Goal: Task Accomplishment & Management: Manage account settings

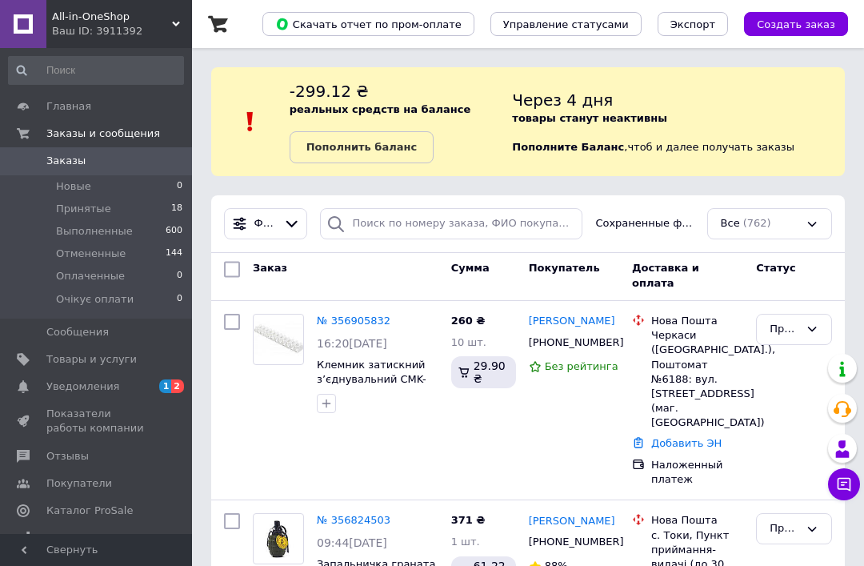
click at [146, 154] on span "Заказы" at bounding box center [97, 161] width 102 height 14
click at [171, 212] on li "Принятые 18" at bounding box center [96, 209] width 192 height 22
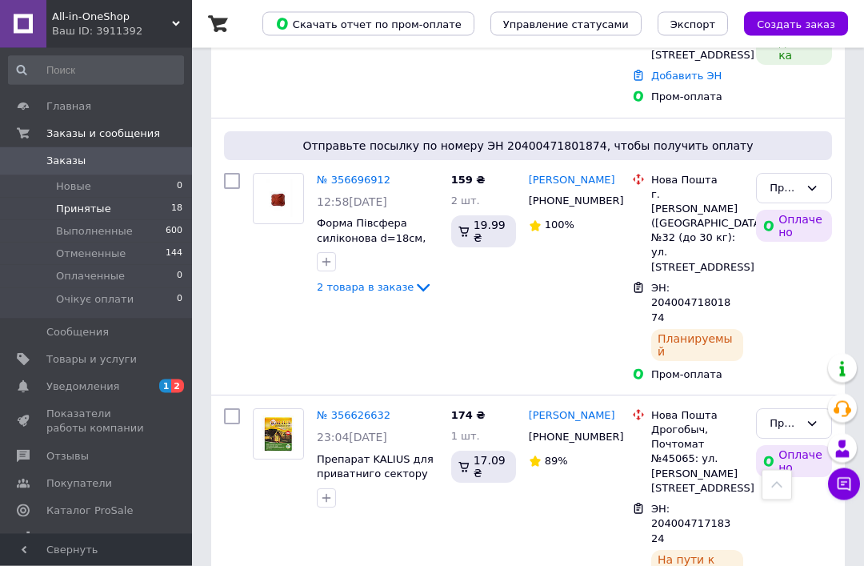
scroll to position [1790, 0]
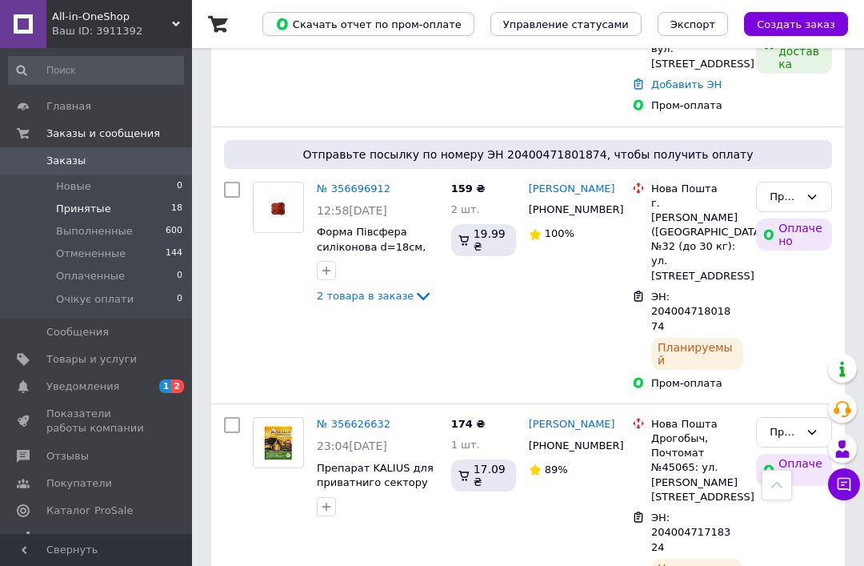
click at [133, 24] on div "Ваш ID: 3911392" at bounding box center [122, 31] width 140 height 14
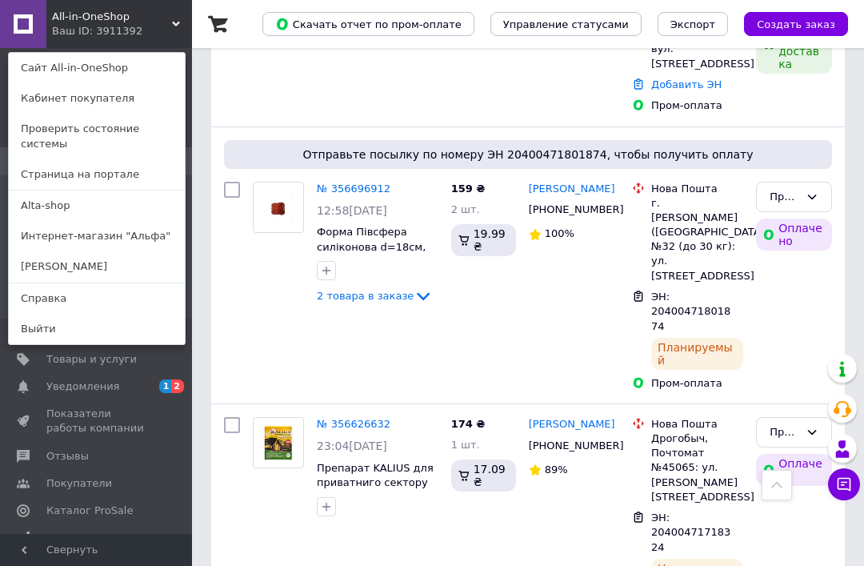
click at [106, 190] on link "Alta-shop" at bounding box center [97, 205] width 176 height 30
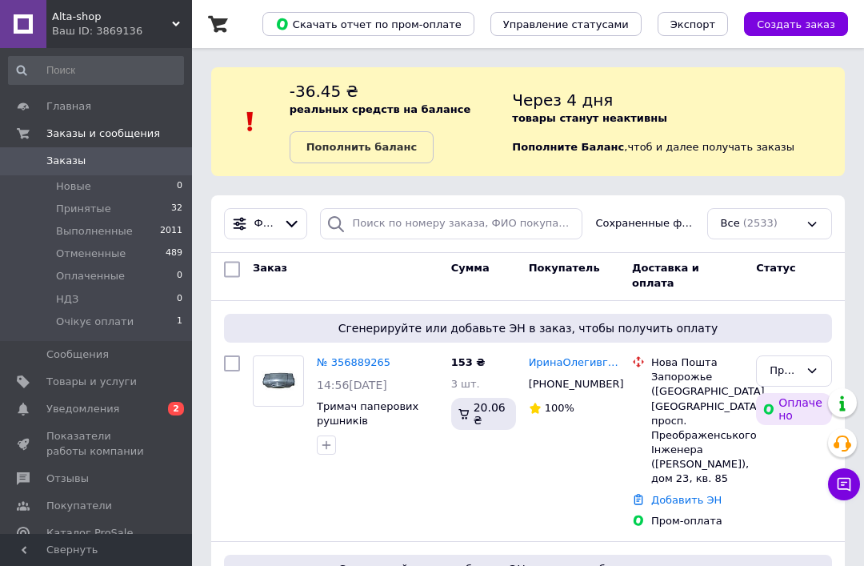
click at [158, 203] on li "Принятые 32" at bounding box center [96, 209] width 192 height 22
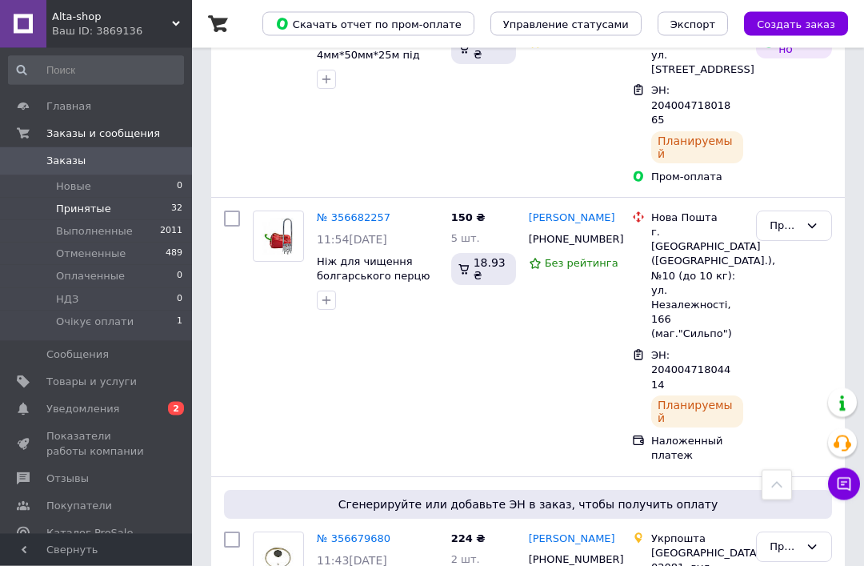
scroll to position [3139, 0]
click at [352, 532] on link "№ 356679680" at bounding box center [354, 538] width 74 height 12
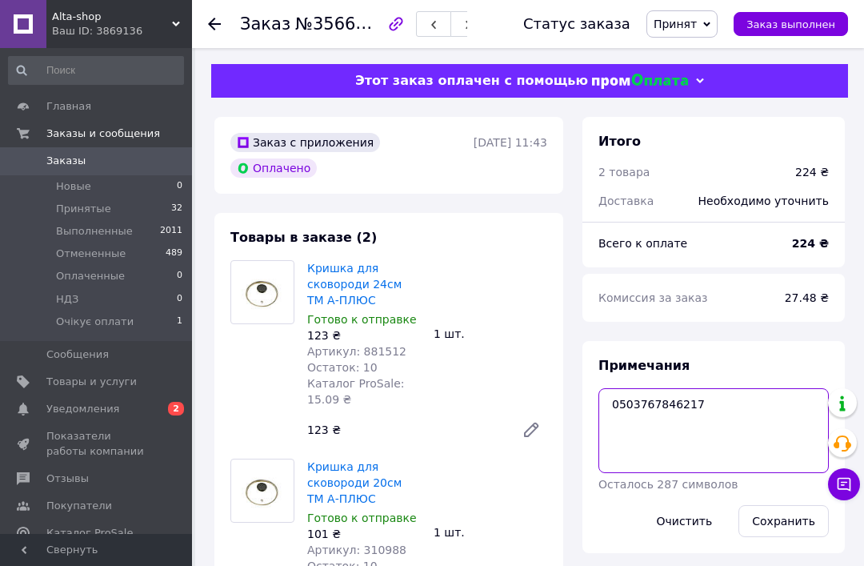
click at [687, 403] on textarea "0503767846217" at bounding box center [714, 430] width 230 height 85
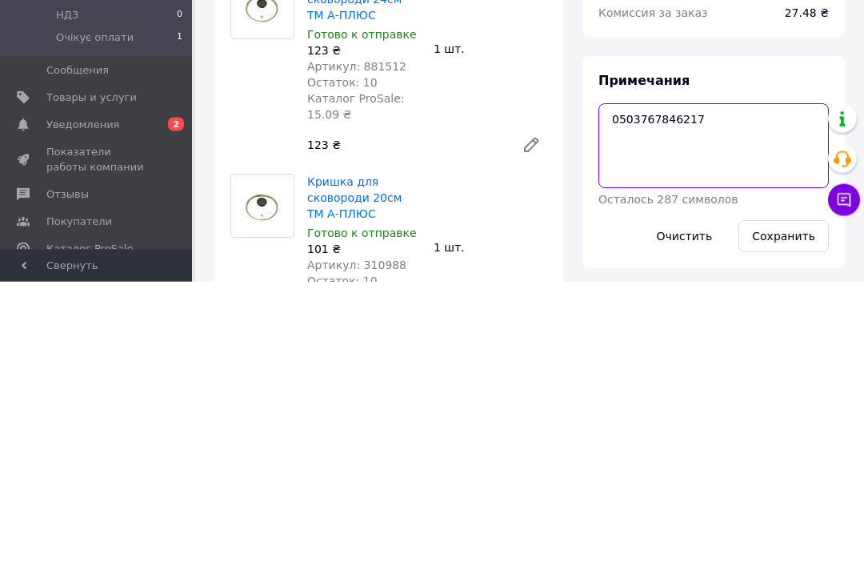
click at [673, 388] on textarea "0503767846217" at bounding box center [714, 430] width 230 height 85
click at [672, 388] on textarea "0503767846217" at bounding box center [714, 430] width 230 height 85
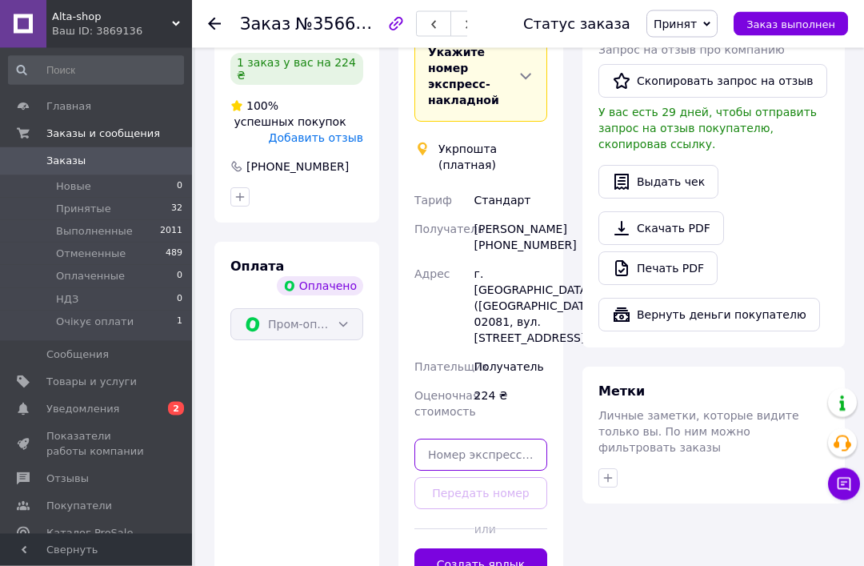
click at [519, 444] on input "text" at bounding box center [481, 455] width 133 height 32
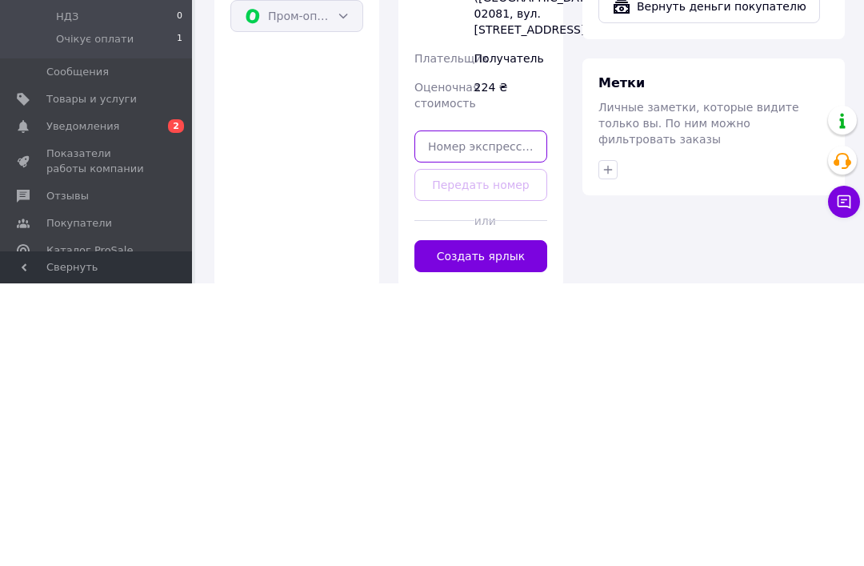
click at [478, 413] on input "text" at bounding box center [481, 429] width 133 height 32
paste input "0503767846217"
type input "0503767846217"
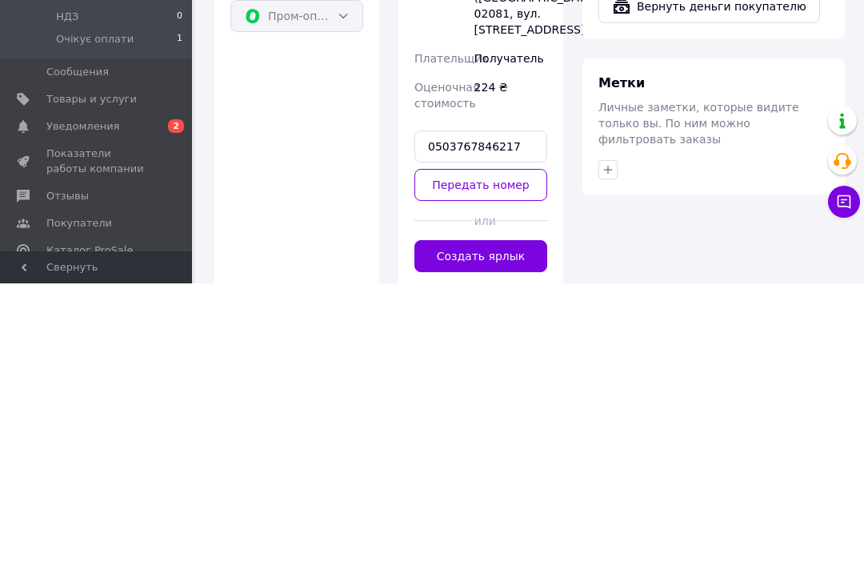
click at [515, 451] on button "Передать номер" at bounding box center [481, 467] width 133 height 32
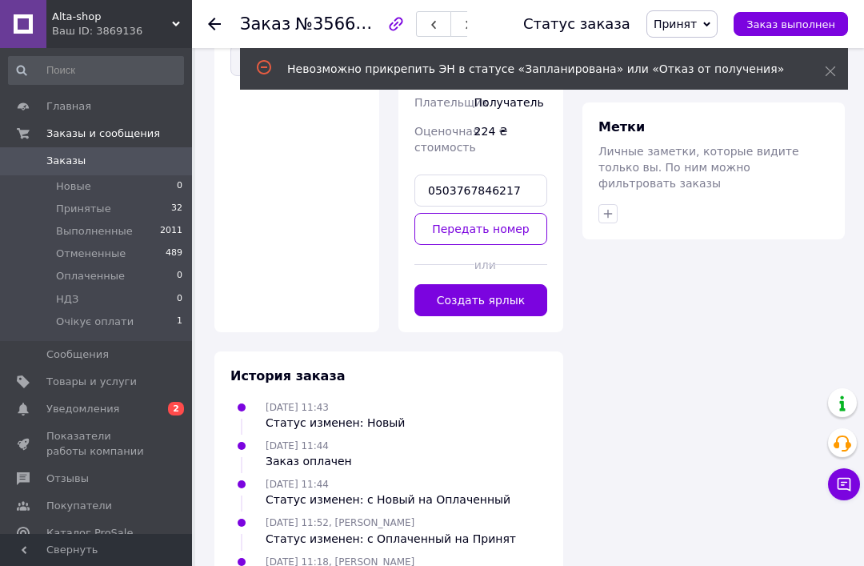
click at [159, 414] on span "0 2" at bounding box center [170, 409] width 44 height 14
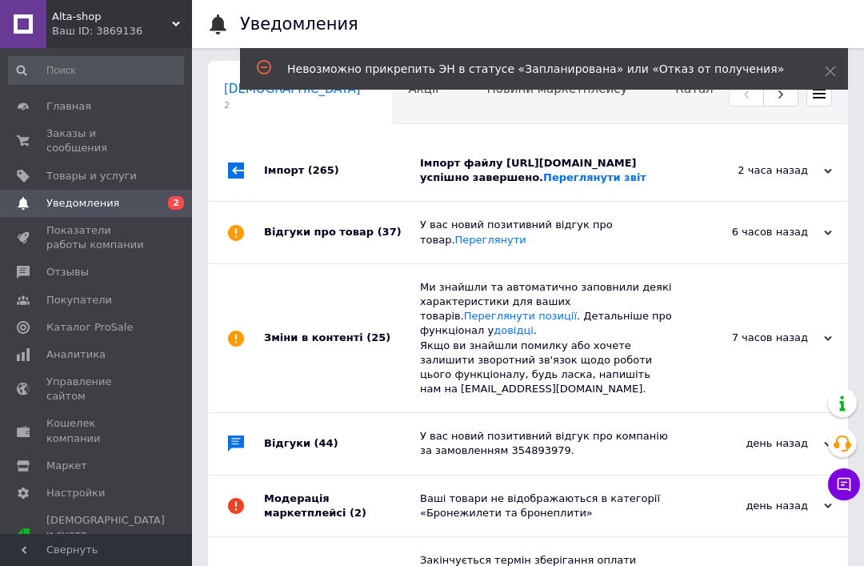
scroll to position [0, 8]
click at [142, 126] on link "Заказы и сообщения 0 0" at bounding box center [96, 141] width 192 height 42
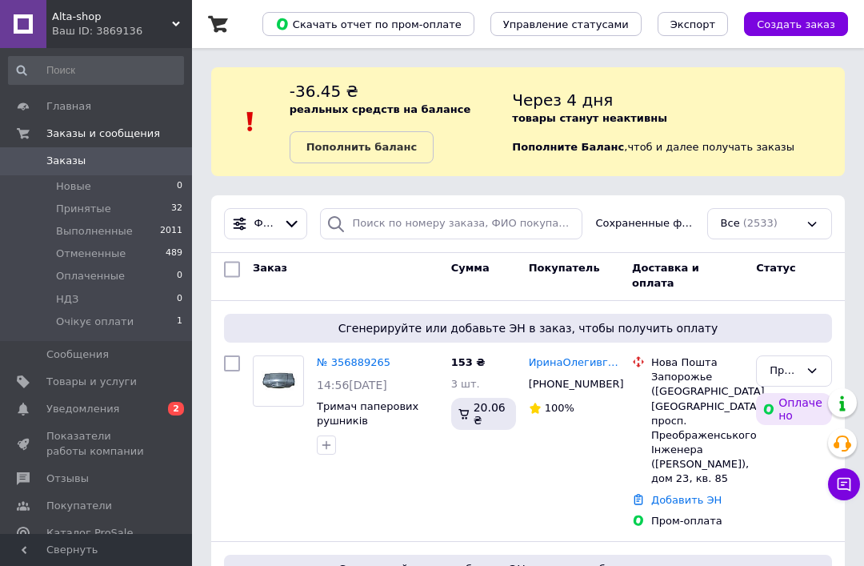
click at [171, 207] on span "32" at bounding box center [176, 209] width 11 height 14
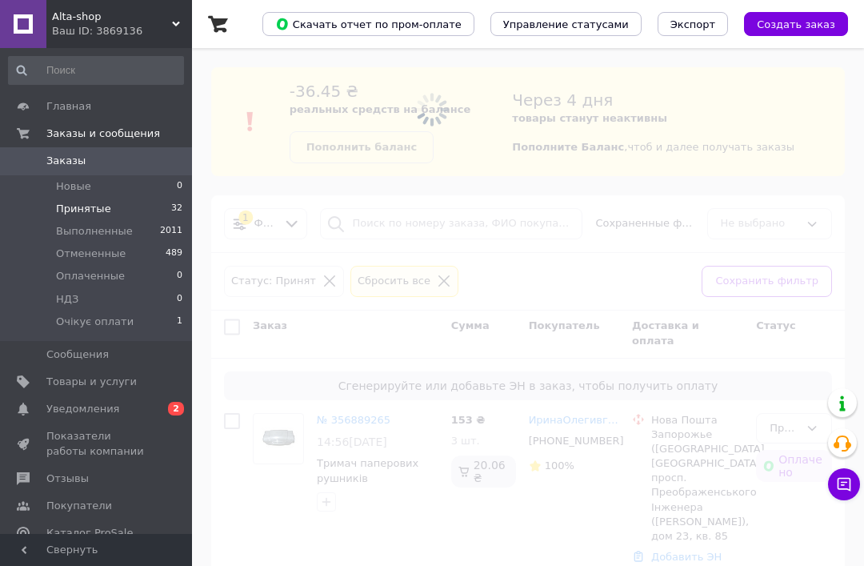
click at [117, 206] on li "Принятые 32" at bounding box center [96, 209] width 192 height 22
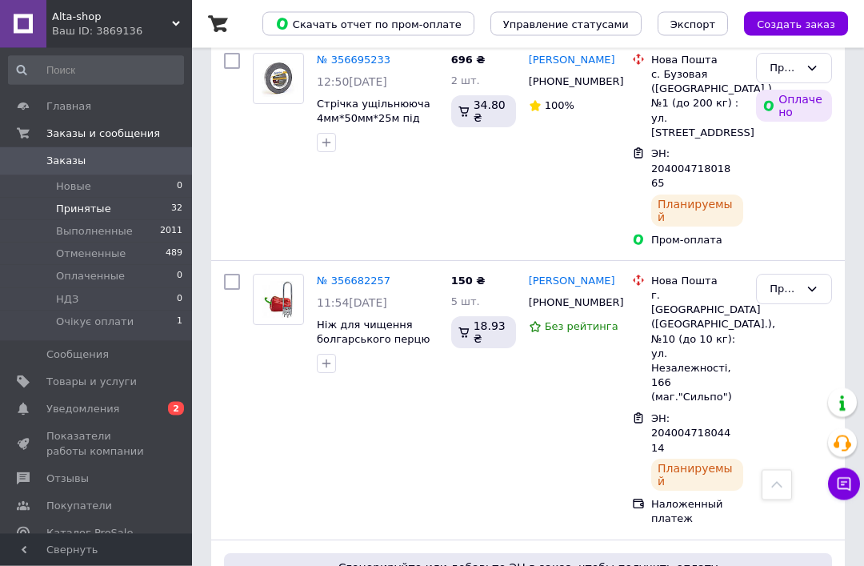
scroll to position [3098, 0]
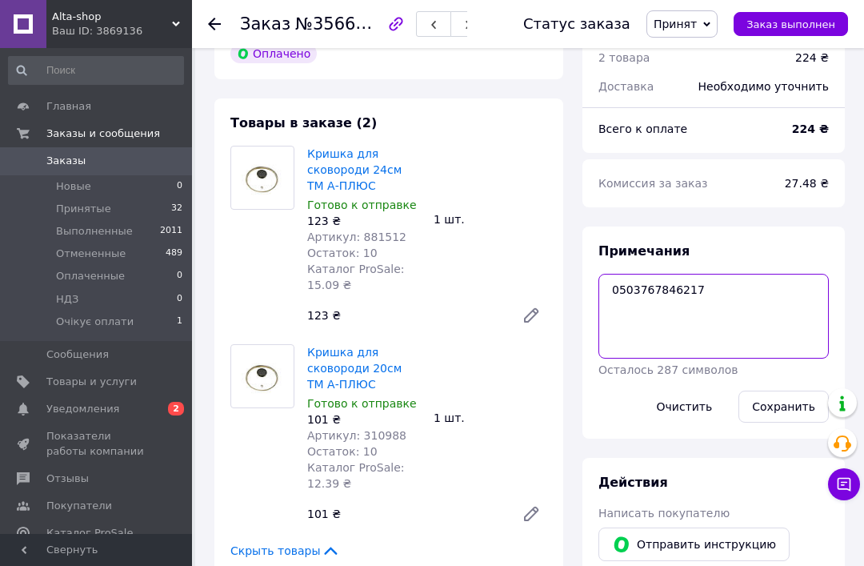
click at [671, 288] on textarea "0503767846217" at bounding box center [714, 316] width 230 height 85
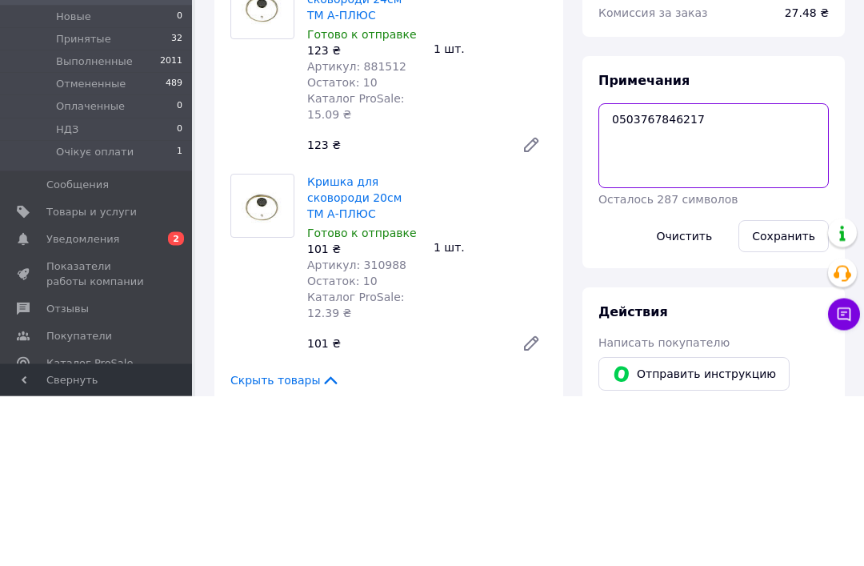
click at [651, 274] on textarea "0503767846217" at bounding box center [714, 316] width 230 height 85
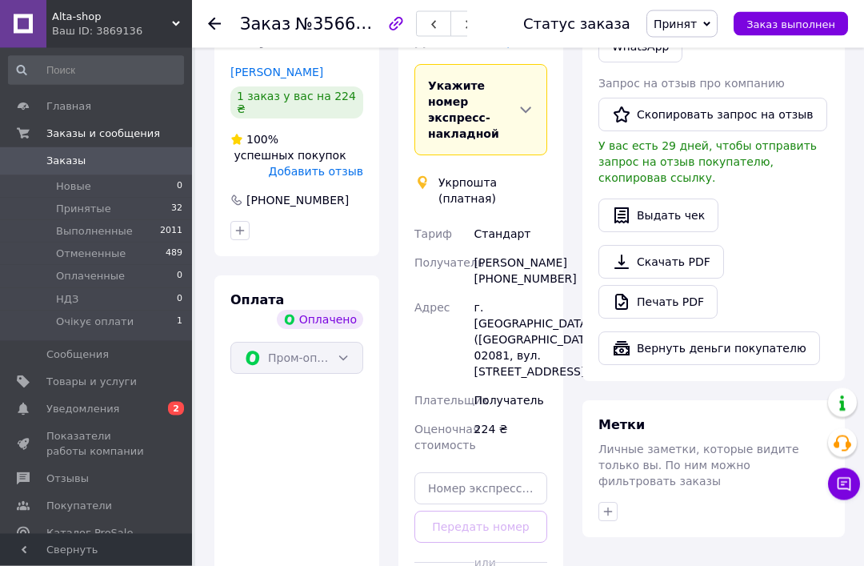
scroll to position [798, 0]
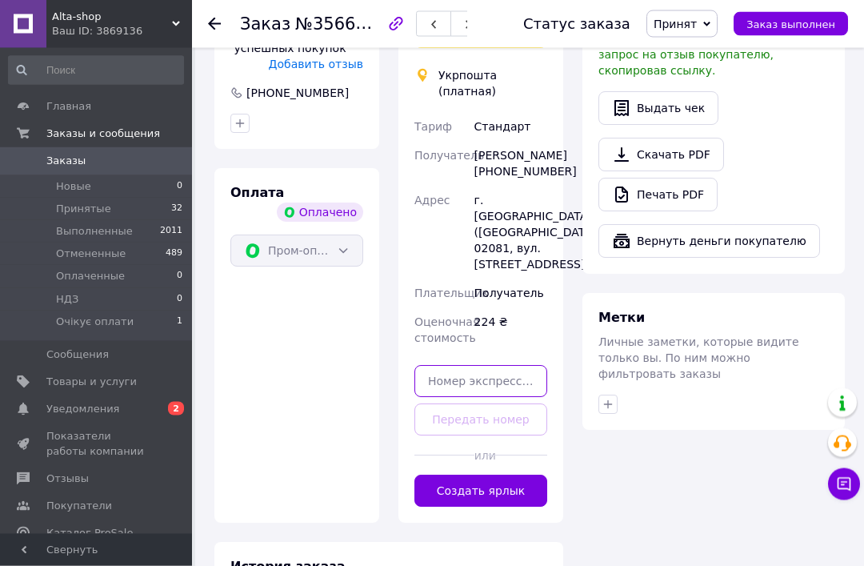
click at [483, 387] on input "text" at bounding box center [481, 382] width 133 height 32
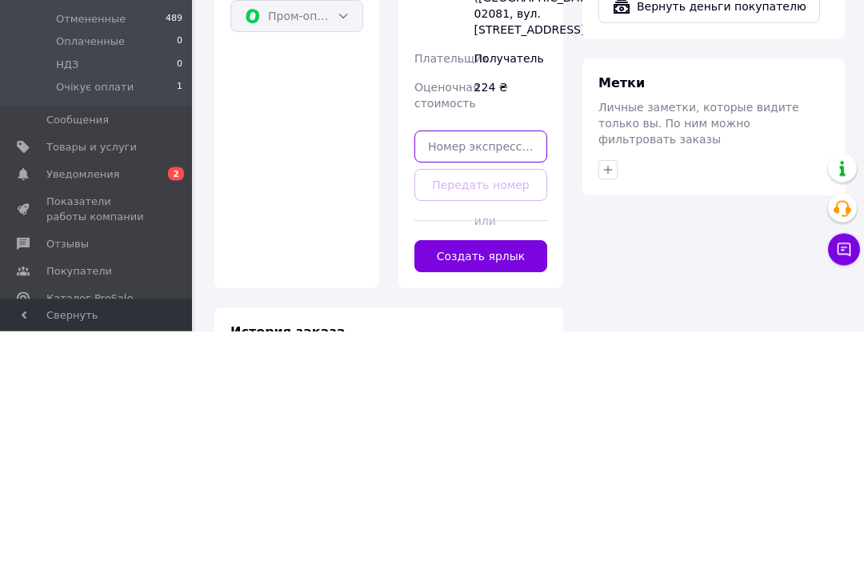
click at [495, 366] on input "text" at bounding box center [481, 382] width 133 height 32
paste input "0503767846217"
type input "0503767846217"
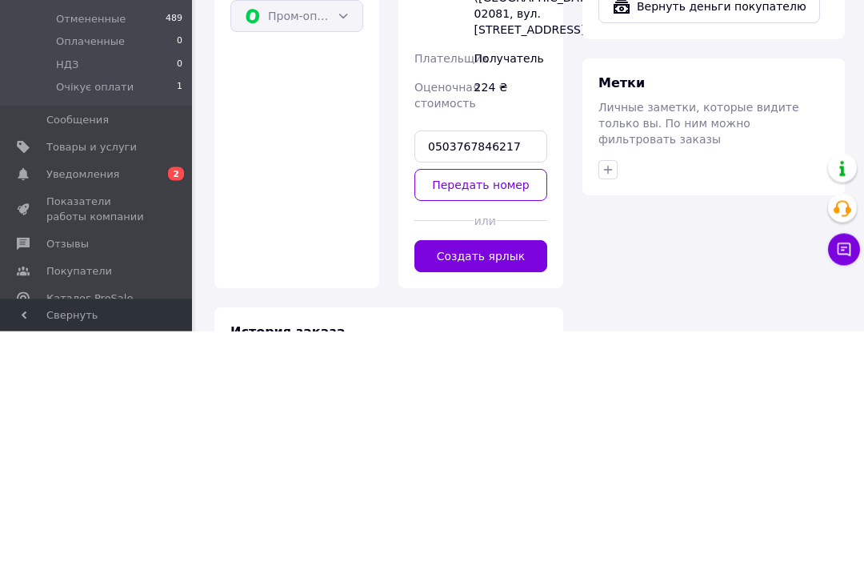
click at [483, 404] on button "Передать номер" at bounding box center [481, 420] width 133 height 32
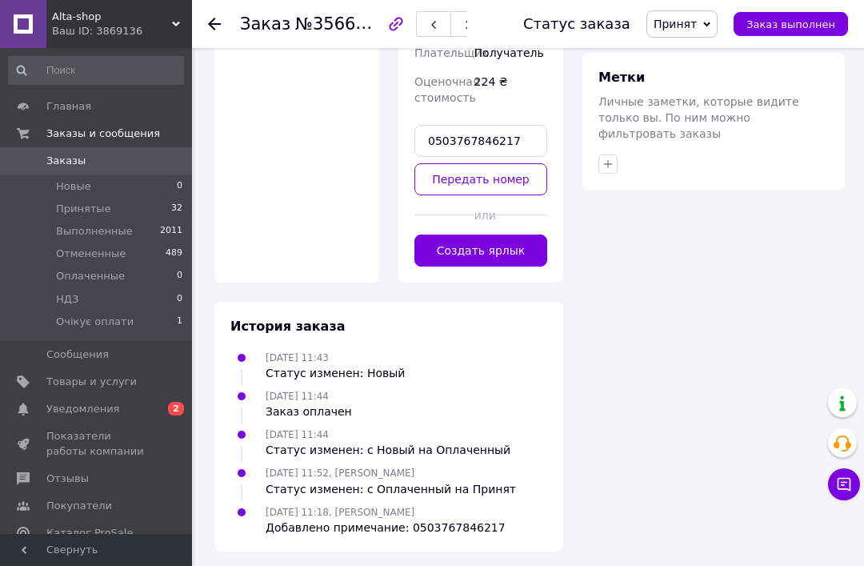
scroll to position [1040, 0]
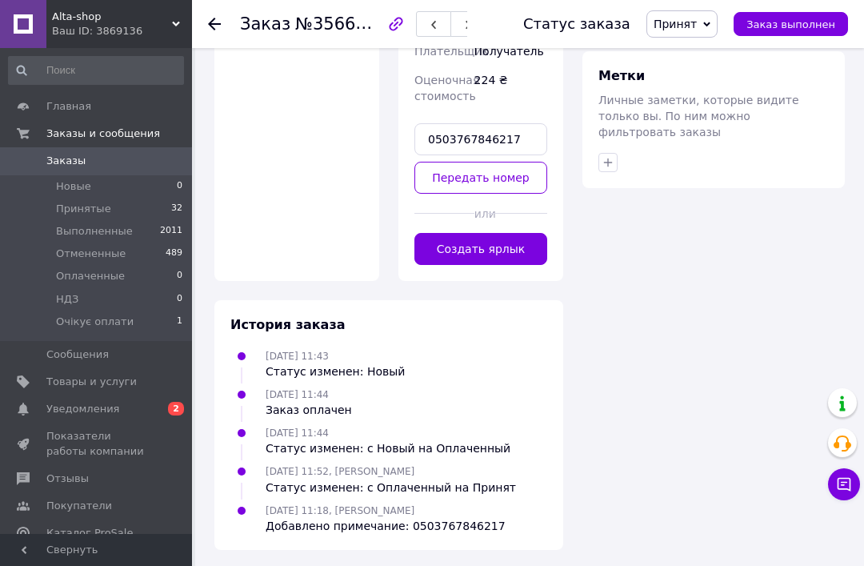
click at [515, 174] on button "Передать номер" at bounding box center [481, 178] width 133 height 32
click at [112, 209] on li "Принятые 32" at bounding box center [96, 209] width 192 height 22
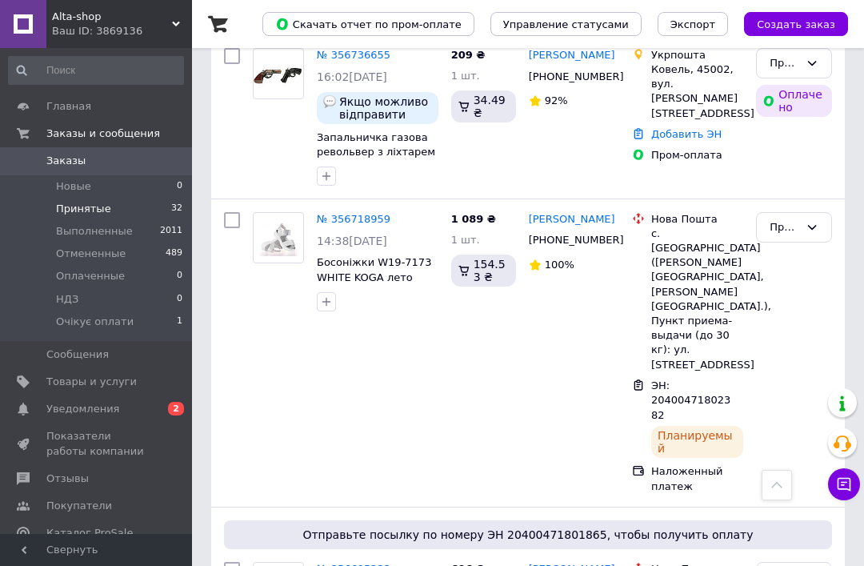
scroll to position [2566, 0]
click at [107, 208] on li "Принятые 32" at bounding box center [96, 209] width 192 height 22
click at [100, 319] on span "Очікує оплати" at bounding box center [95, 322] width 78 height 14
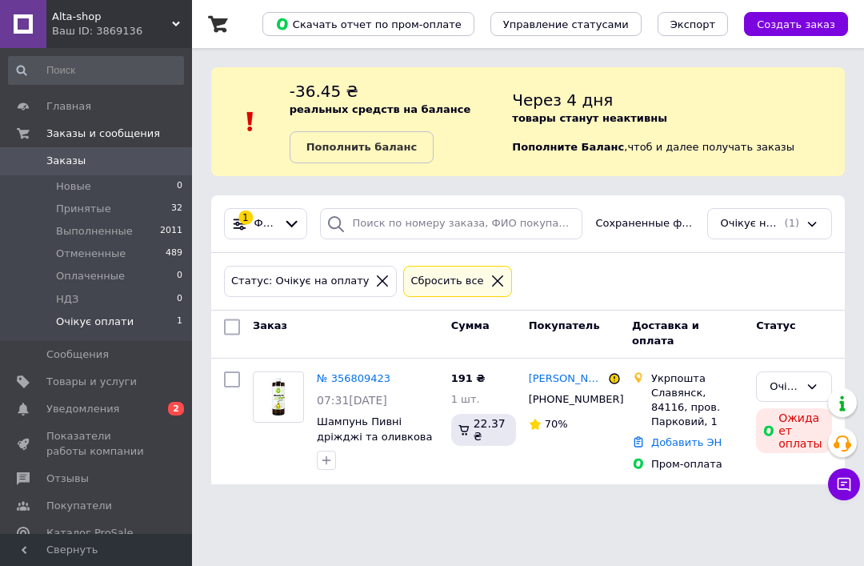
click at [539, 379] on link "Инна Савченко" at bounding box center [567, 378] width 76 height 15
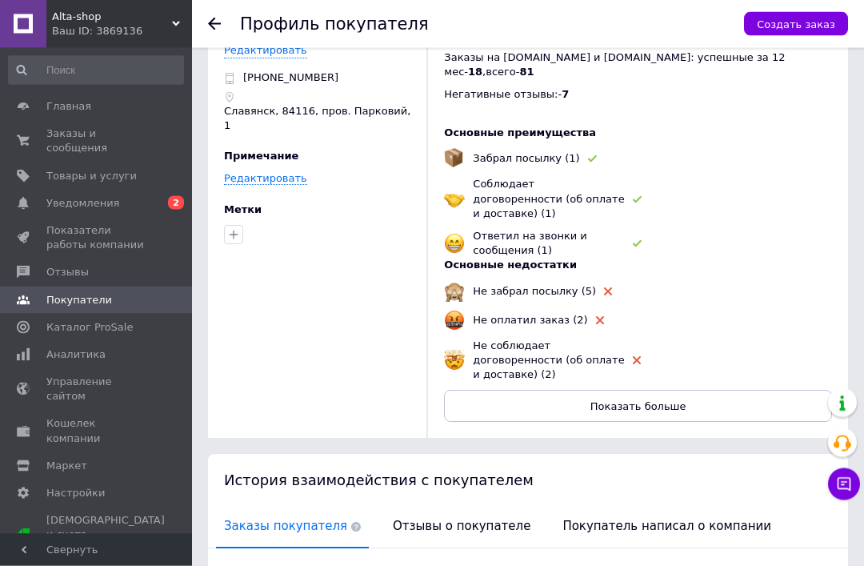
scroll to position [74, 0]
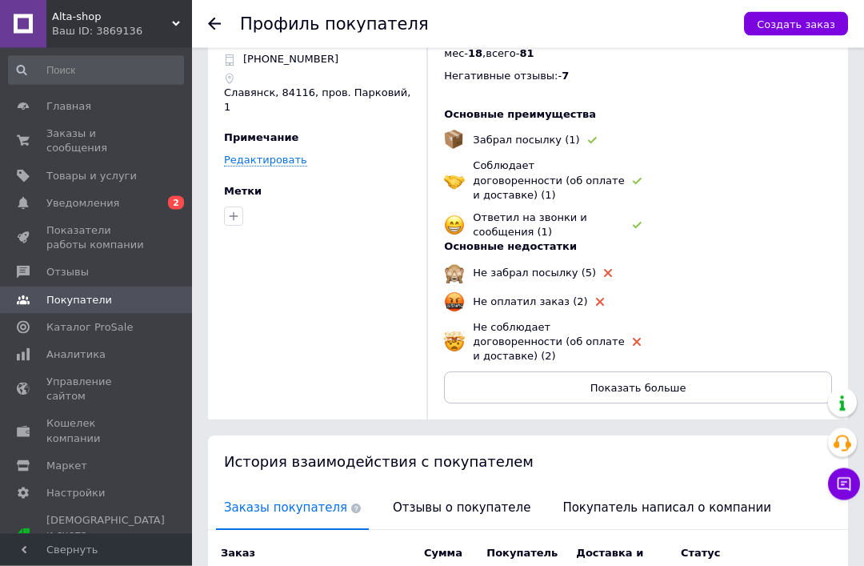
click at [394, 488] on span "Отзывы о покупателе" at bounding box center [462, 508] width 154 height 41
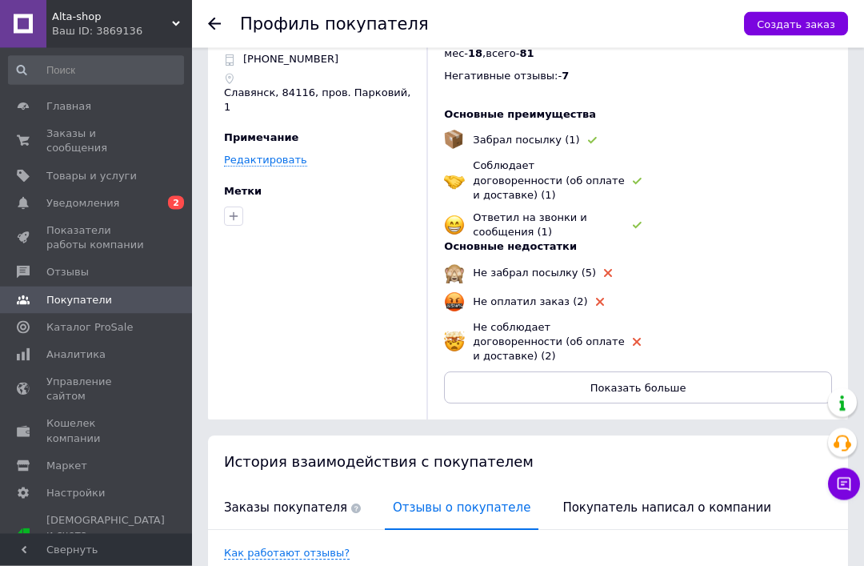
scroll to position [75, 0]
click at [98, 210] on link "Уведомления 0 2" at bounding box center [96, 203] width 192 height 27
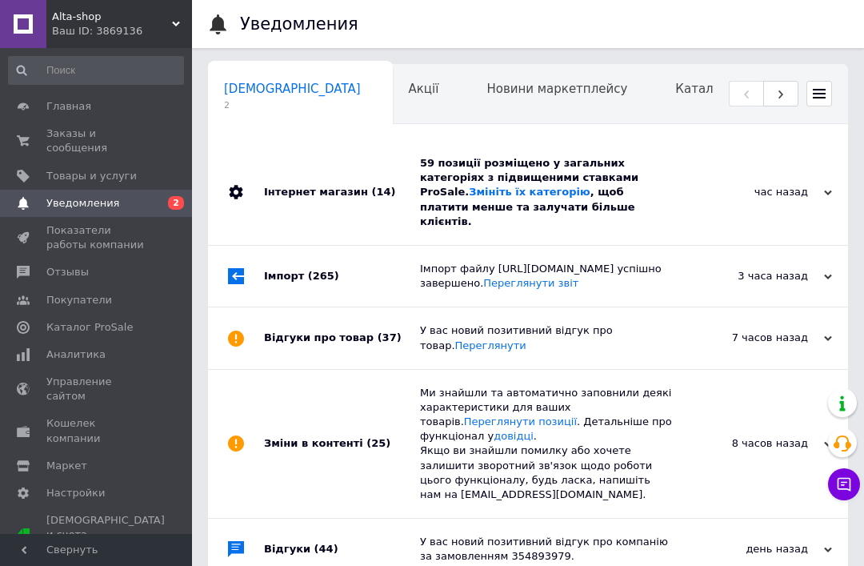
scroll to position [0, 8]
click at [103, 140] on span "Заказы и сообщения" at bounding box center [97, 140] width 102 height 29
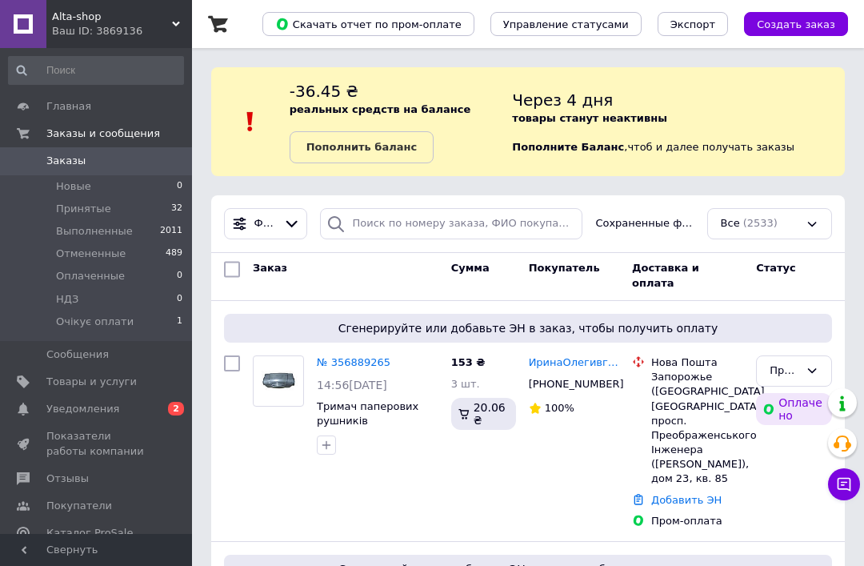
click at [82, 317] on span "Очікує оплати" at bounding box center [95, 322] width 78 height 14
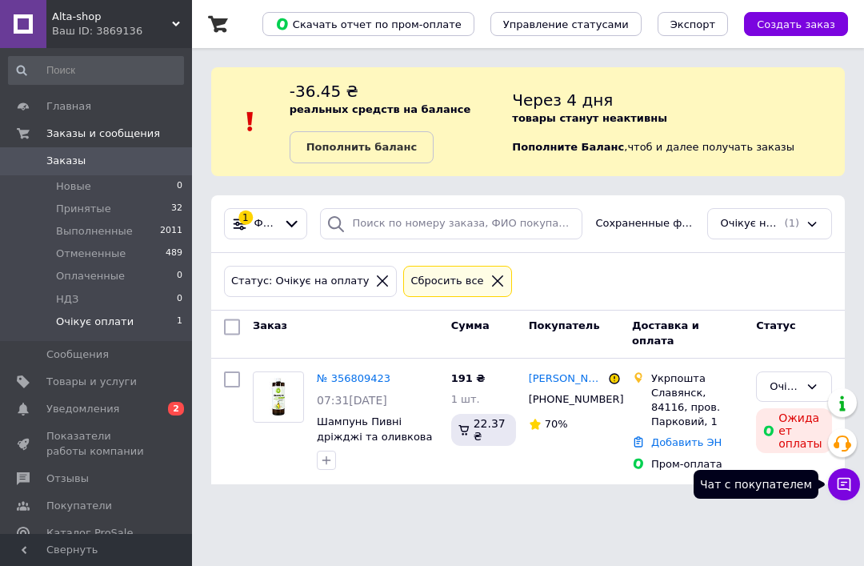
click at [839, 478] on icon at bounding box center [845, 485] width 14 height 14
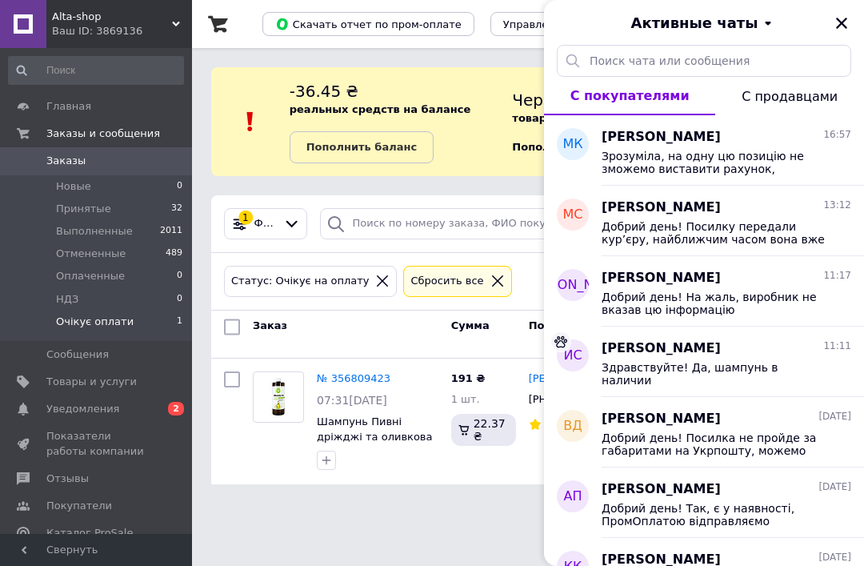
click at [684, 364] on span "Здравствуйте! Да, шампунь в наличии" at bounding box center [715, 374] width 227 height 26
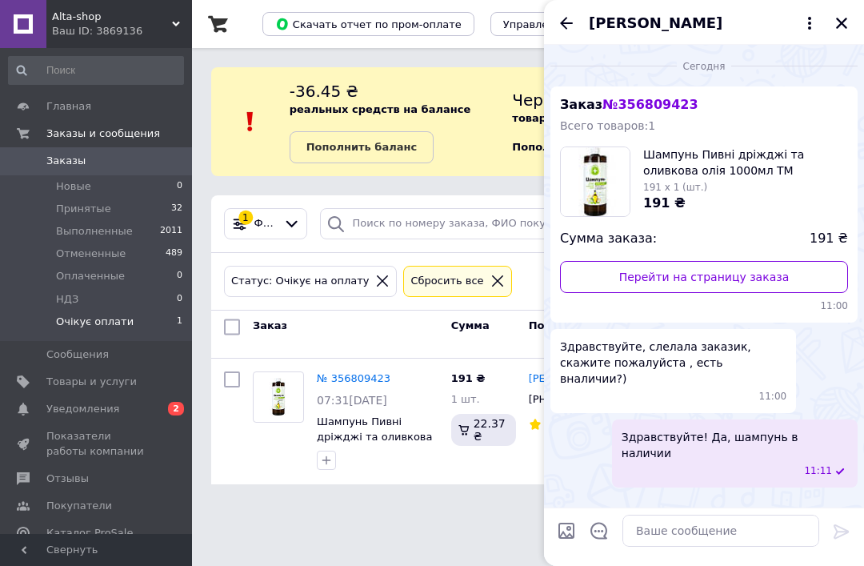
click at [575, 32] on icon "Назад" at bounding box center [566, 23] width 19 height 19
